Goal: Navigation & Orientation: Go to known website

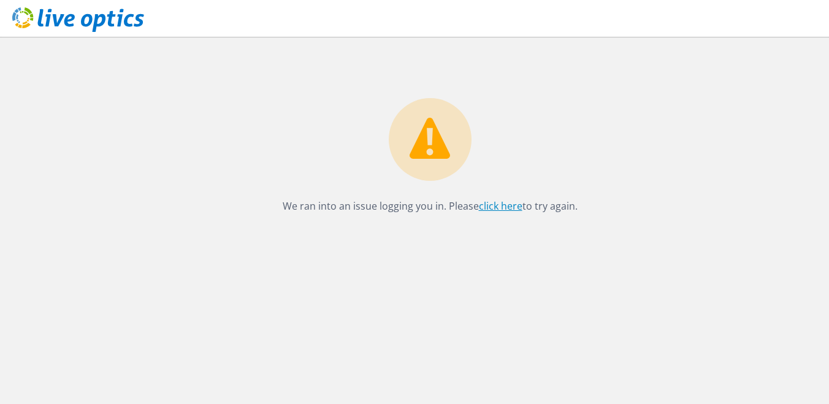
click at [492, 206] on link "click here" at bounding box center [501, 205] width 44 height 13
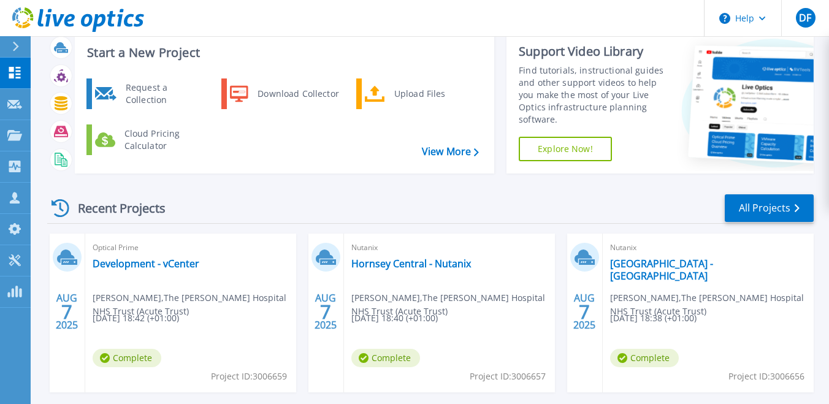
scroll to position [35, 0]
